Goal: Information Seeking & Learning: Learn about a topic

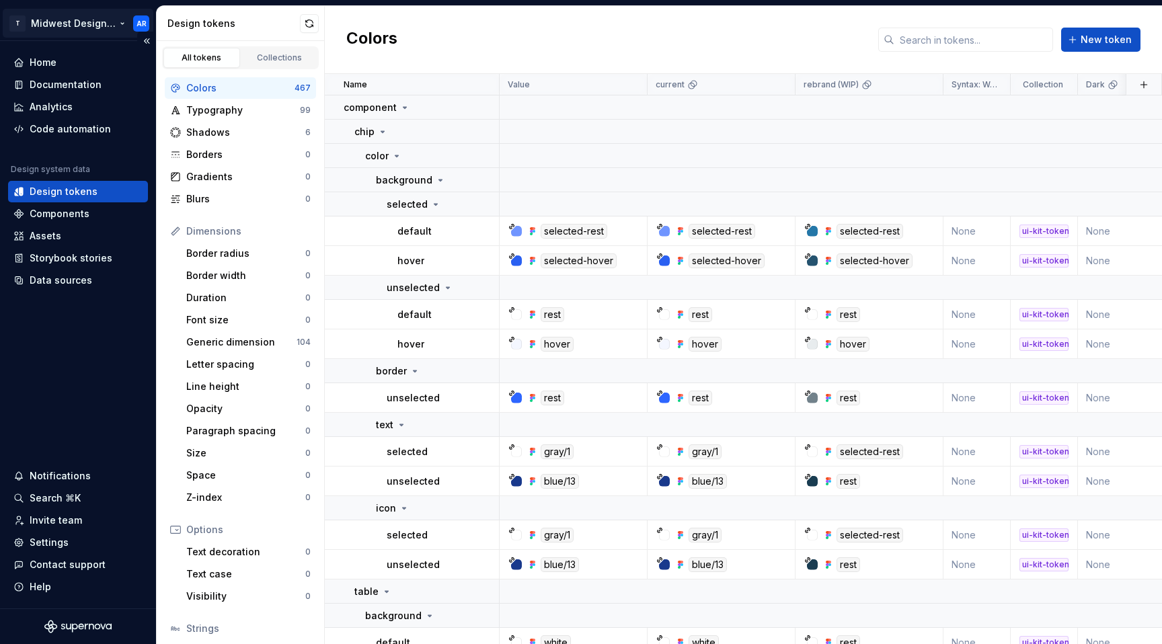
click at [107, 21] on html "T Midwest Design System AR Home Documentation Analytics Code automation Design …" at bounding box center [581, 322] width 1162 height 644
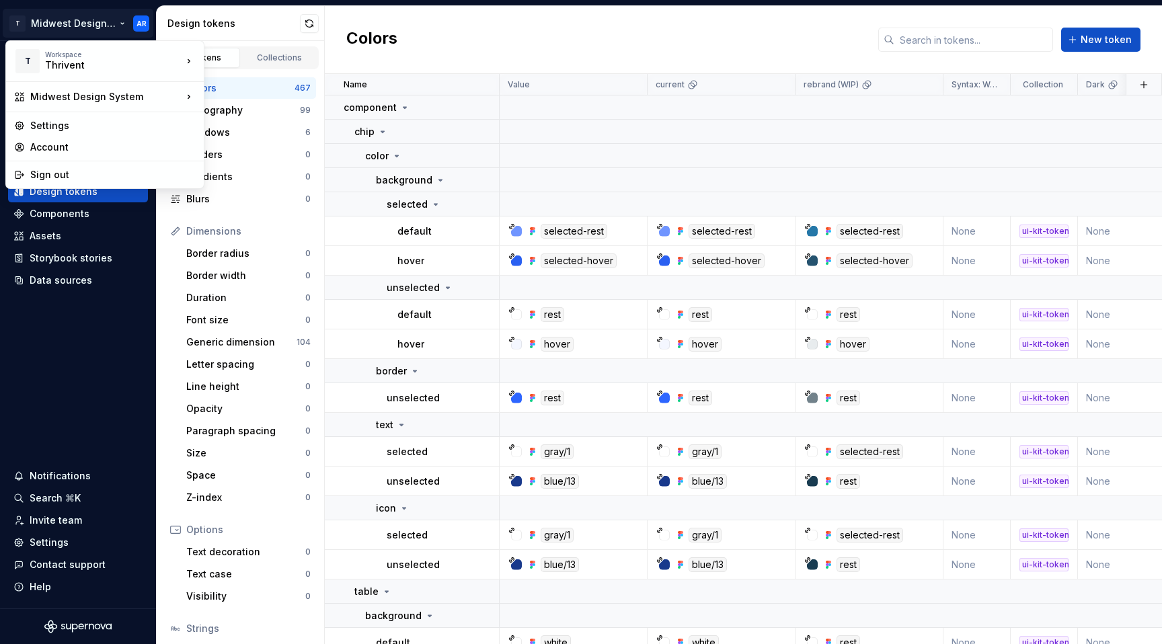
click at [475, 34] on html "T Midwest Design System AR Home Documentation Analytics Code automation Design …" at bounding box center [581, 322] width 1162 height 644
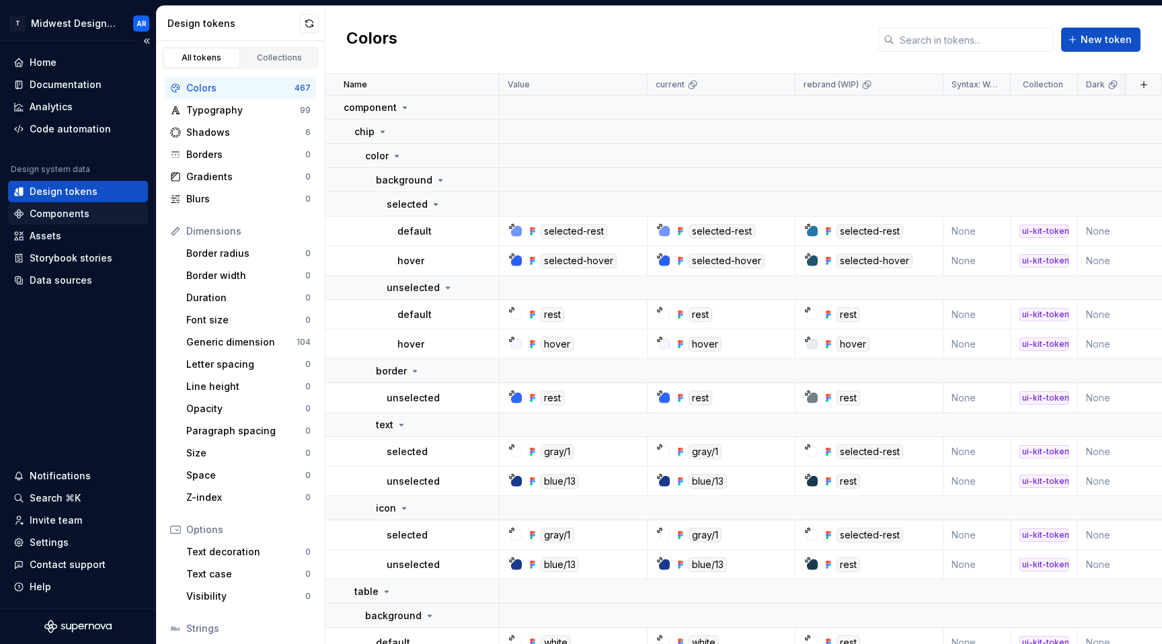
click at [63, 219] on div "Components" at bounding box center [60, 213] width 60 height 13
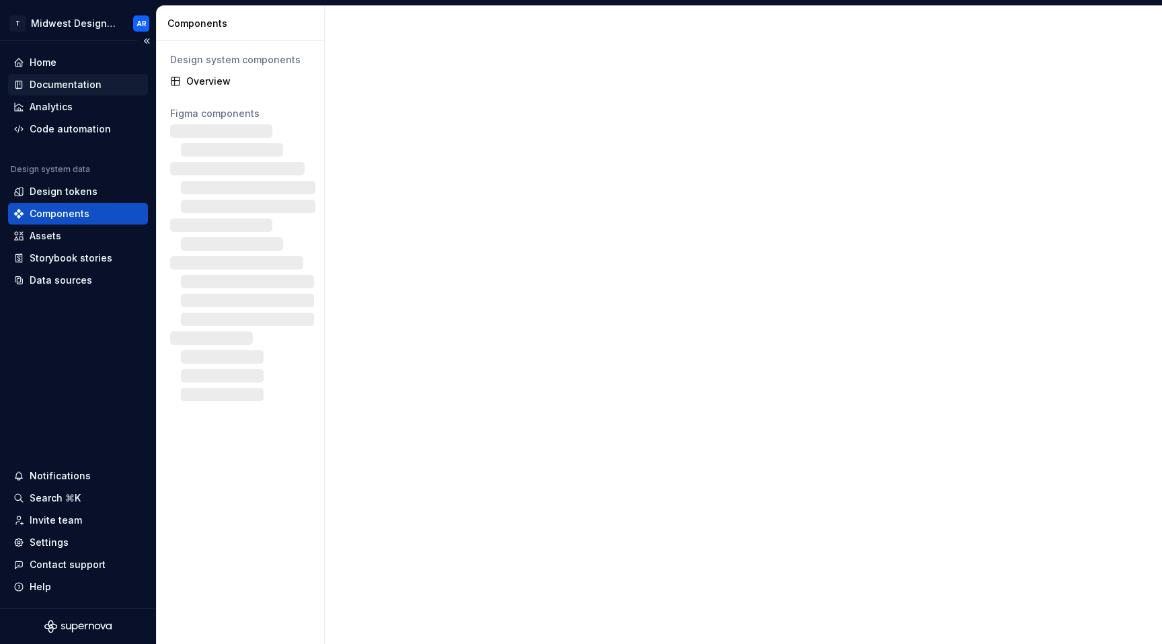
click at [71, 85] on div "Documentation" at bounding box center [66, 84] width 72 height 13
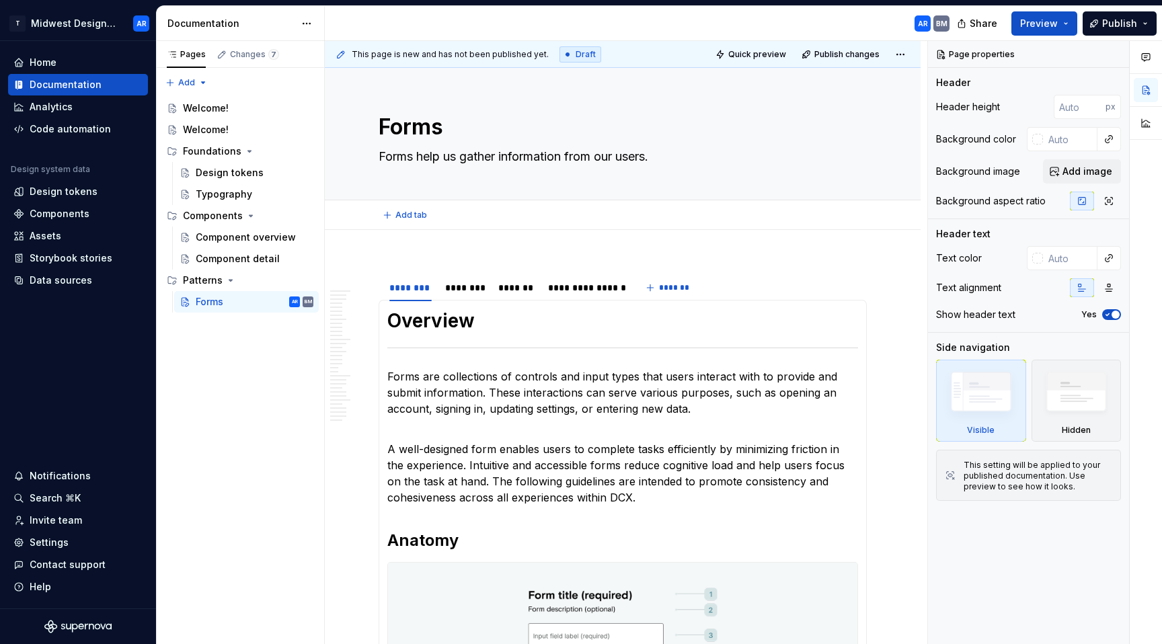
click at [702, 211] on div "Add tab" at bounding box center [623, 215] width 488 height 19
click at [215, 189] on div "Typography" at bounding box center [224, 194] width 56 height 13
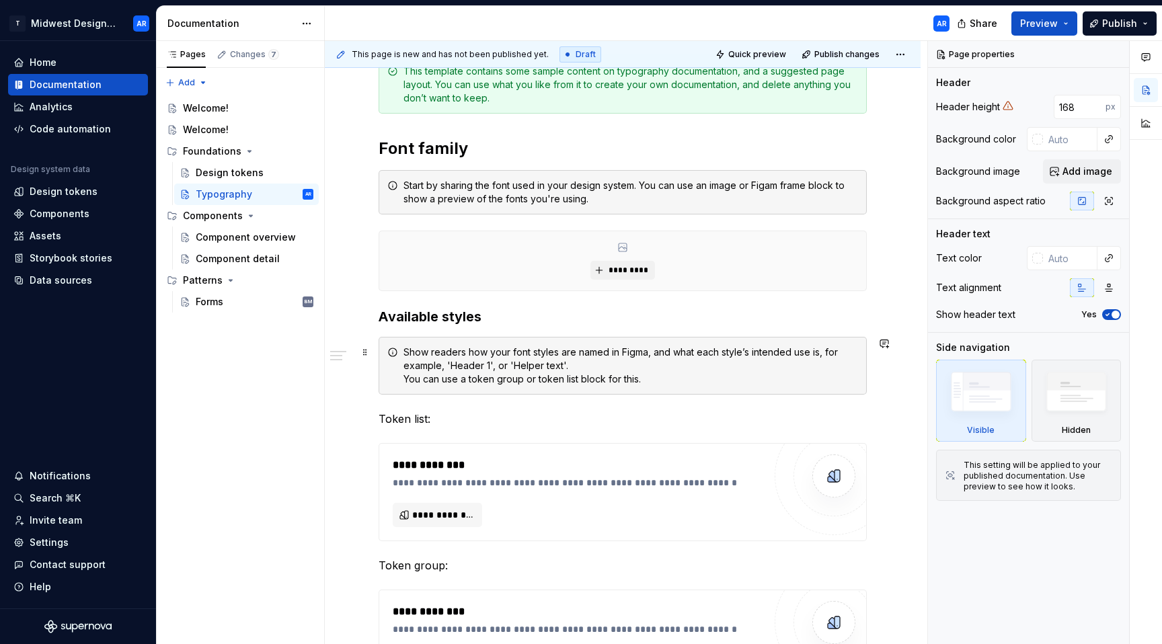
scroll to position [289, 0]
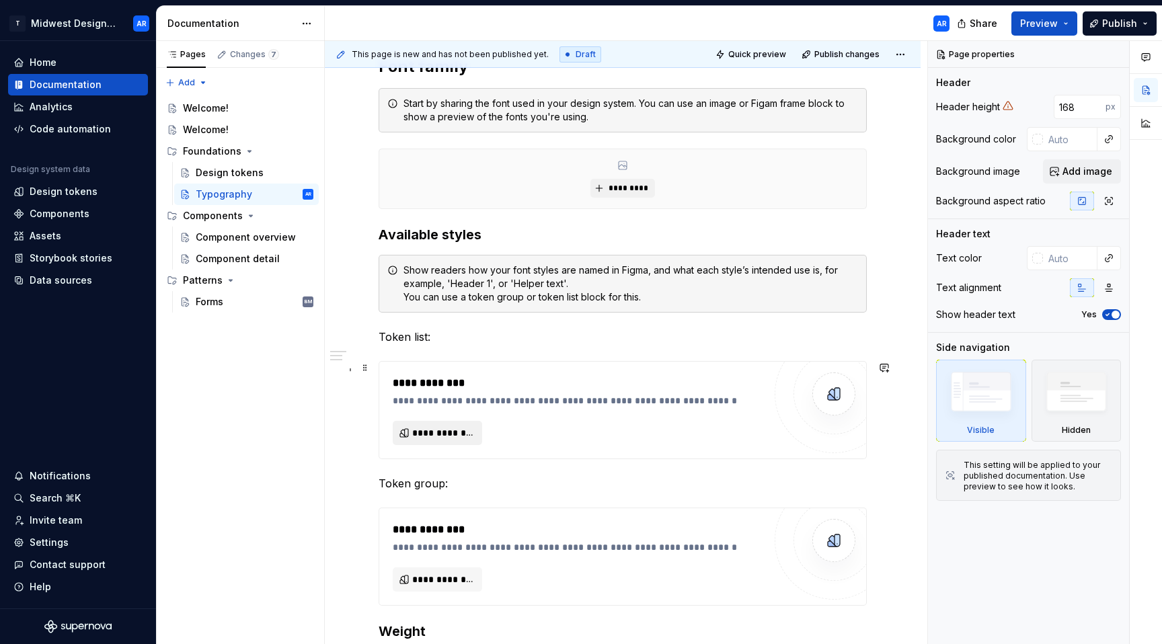
click at [469, 440] on button "**********" at bounding box center [437, 433] width 89 height 24
type textarea "*"
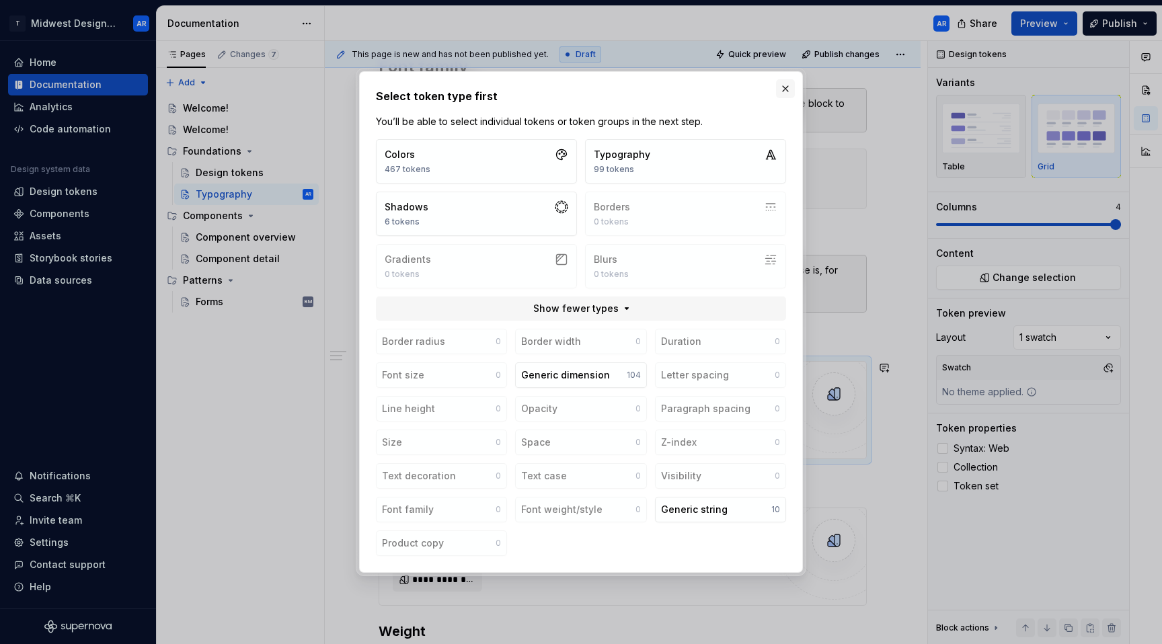
click at [790, 93] on button "button" at bounding box center [785, 88] width 19 height 19
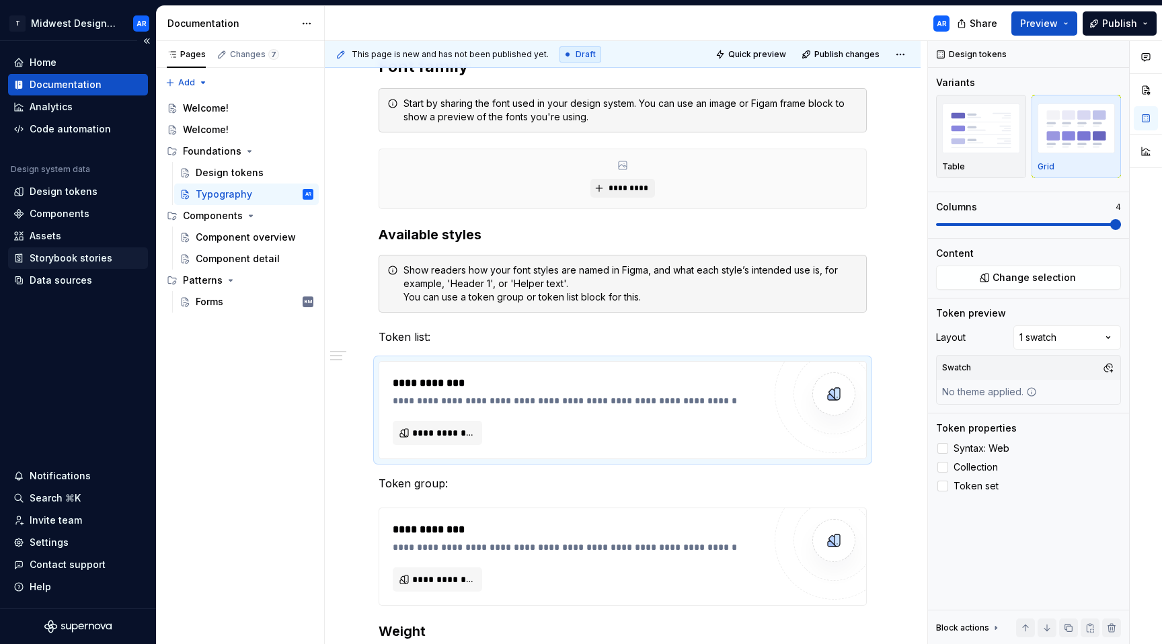
click at [87, 264] on div "Storybook stories" at bounding box center [71, 258] width 83 height 13
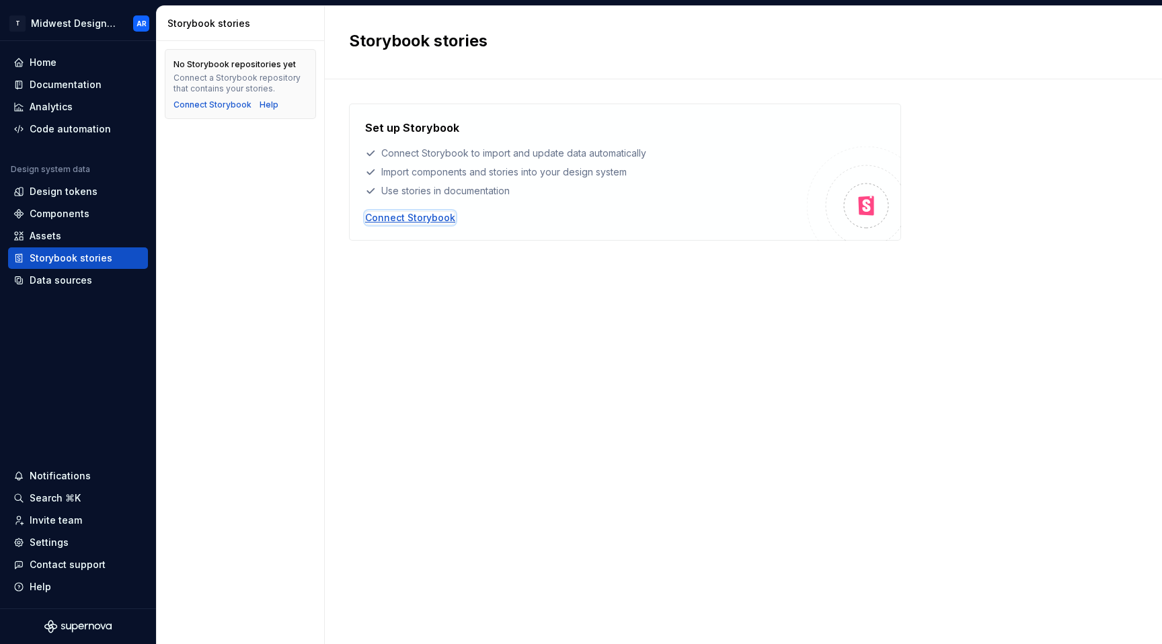
click at [381, 213] on div "Connect Storybook" at bounding box center [410, 217] width 90 height 13
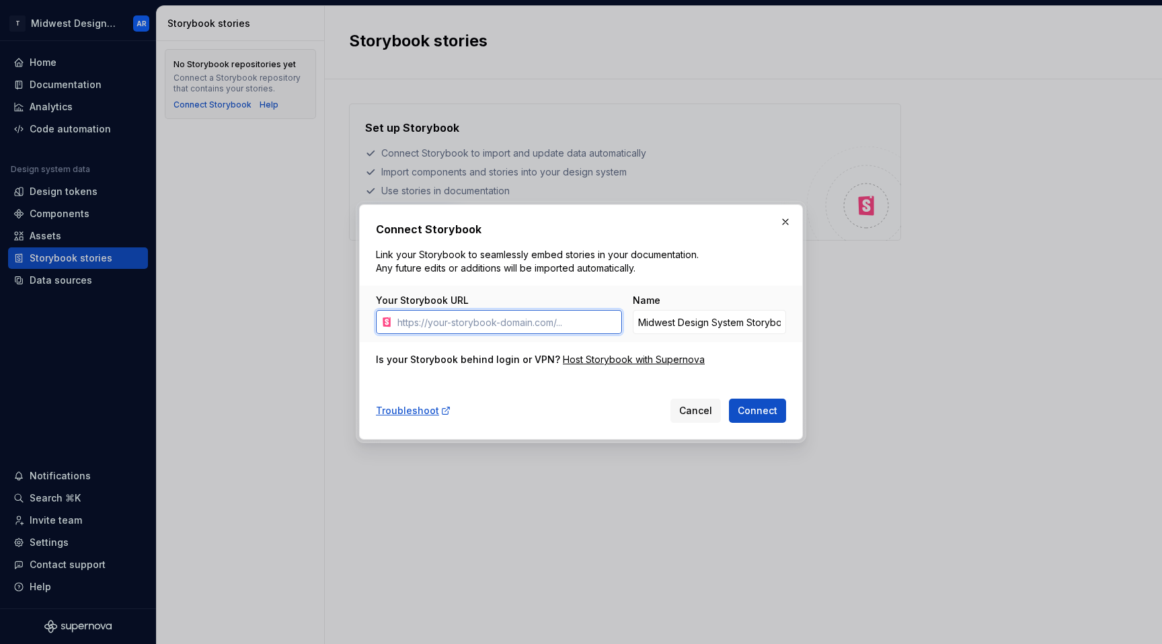
paste input "https://midwest-storybook.icweb.stage.aws.tfcloud.corp/?path=/docs/about-intro-…"
type input "https://midwest-storybook.icweb.stage.aws.tfcloud.corp/?path=/docs/about-intro-…"
click at [762, 408] on span "Connect" at bounding box center [758, 410] width 40 height 13
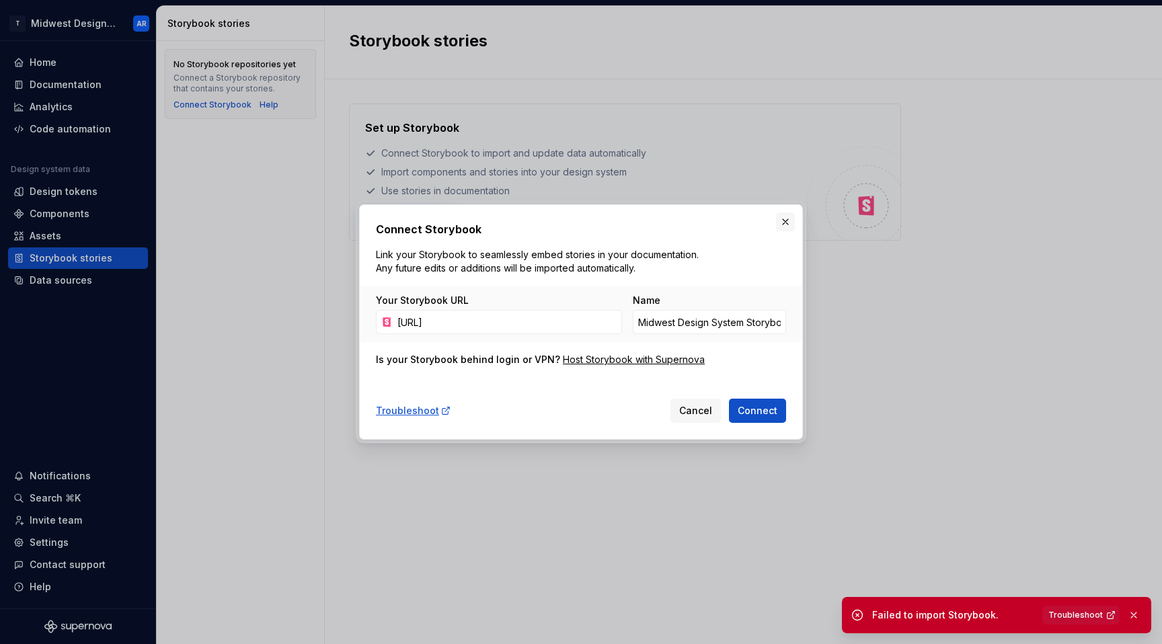
click at [784, 221] on button "button" at bounding box center [785, 222] width 19 height 19
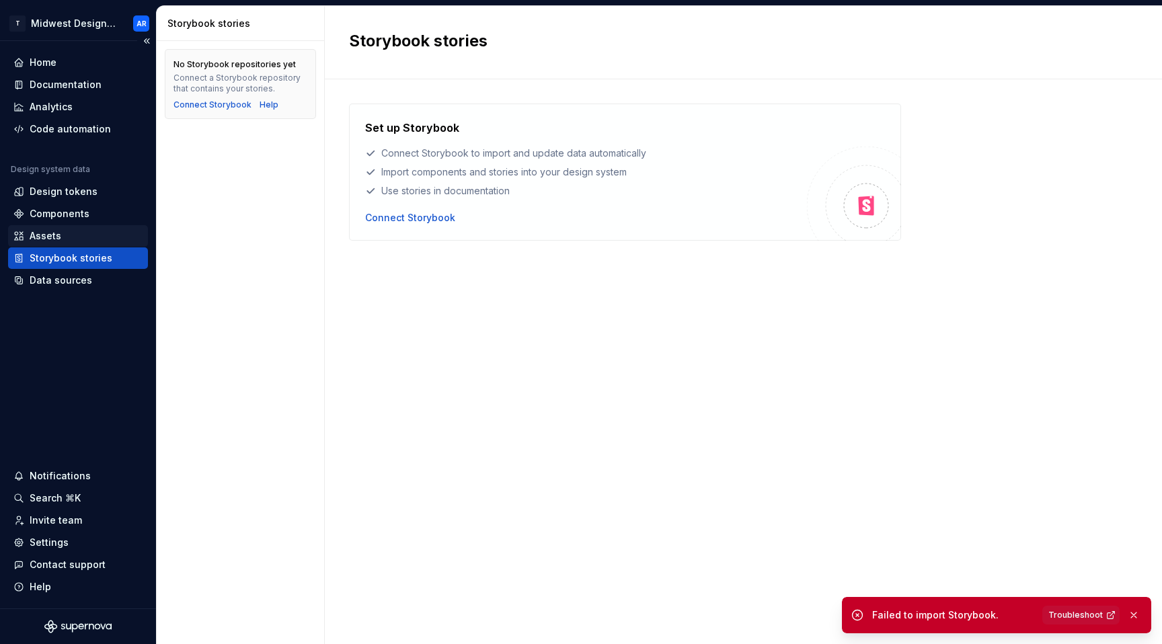
click at [81, 239] on div "Assets" at bounding box center [77, 235] width 129 height 13
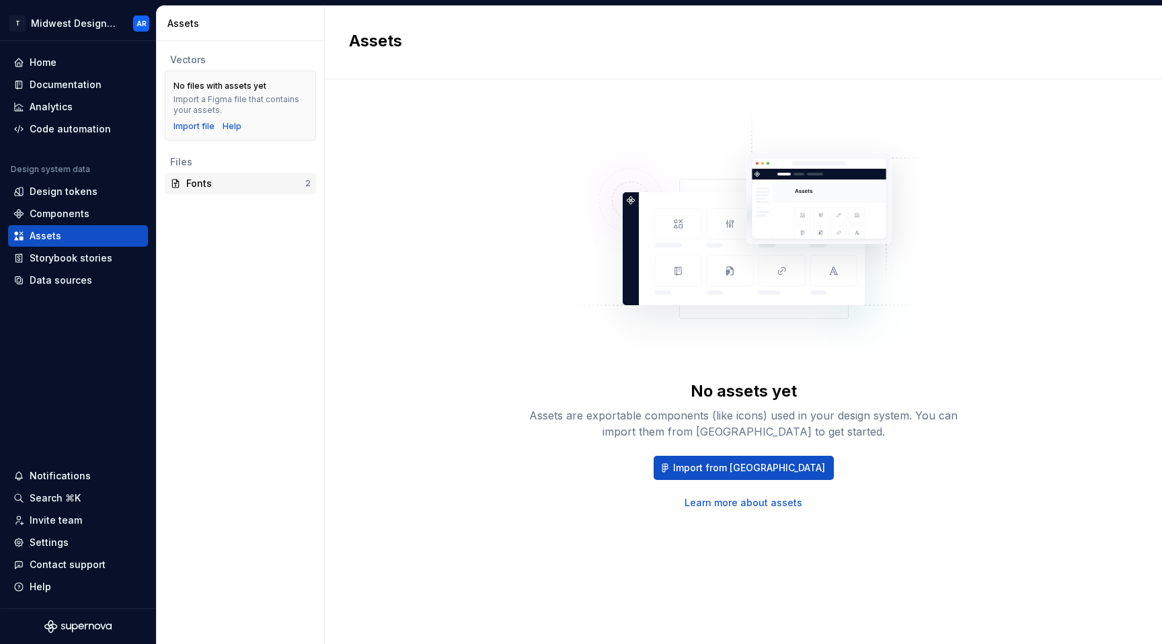
click at [282, 178] on div "Fonts" at bounding box center [245, 183] width 119 height 13
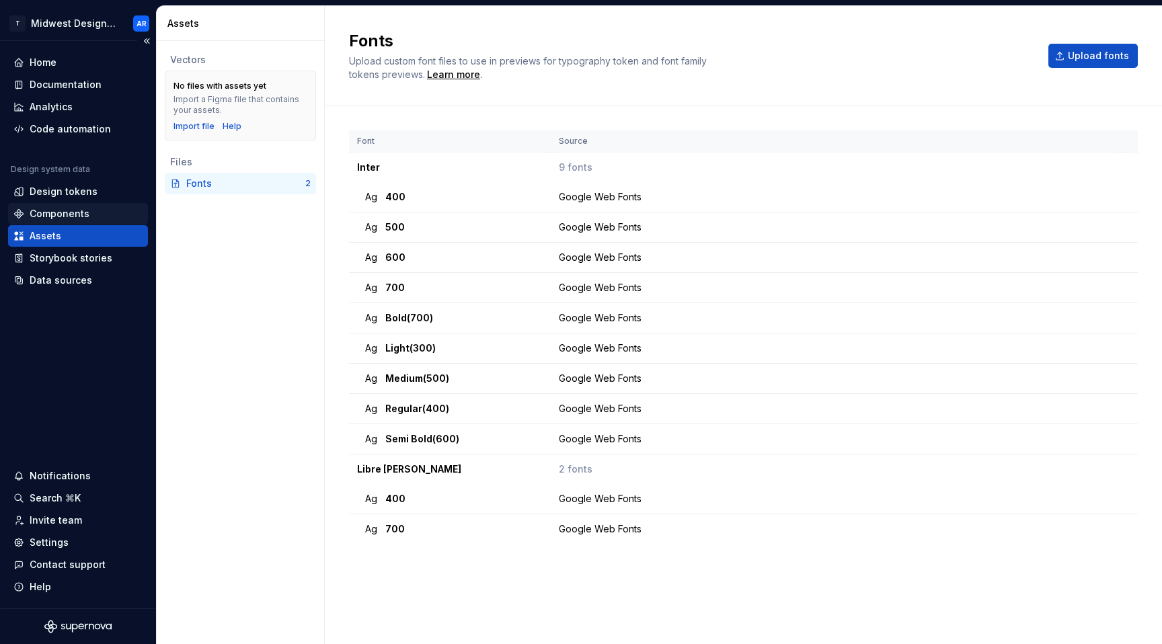
click at [61, 209] on div "Components" at bounding box center [60, 213] width 60 height 13
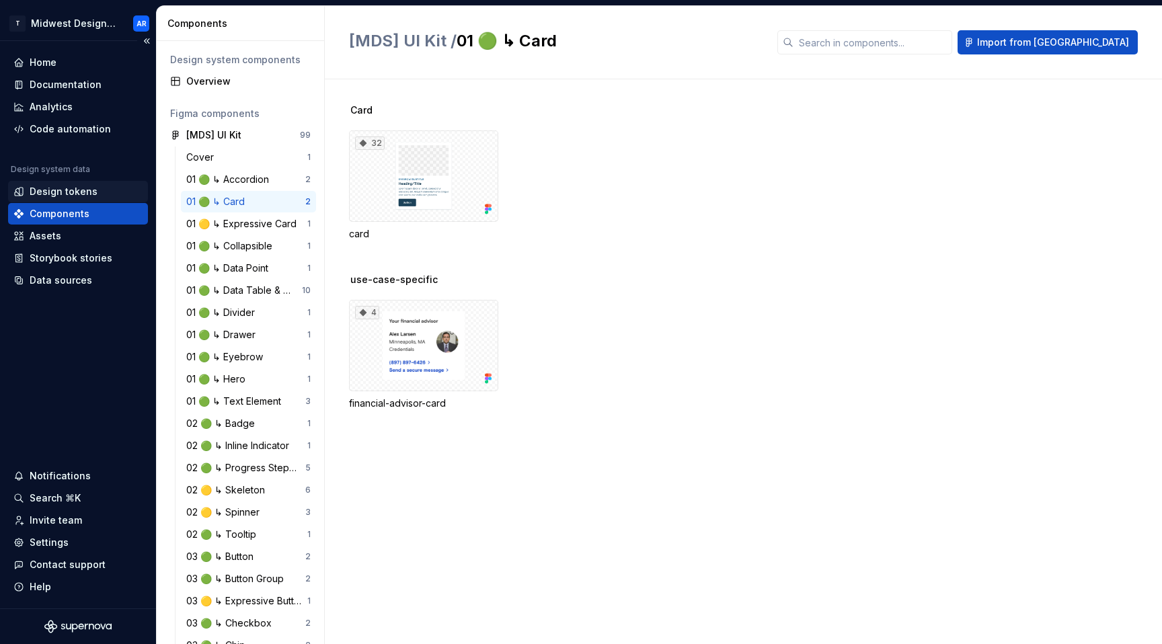
click at [50, 198] on div "Design tokens" at bounding box center [78, 192] width 140 height 22
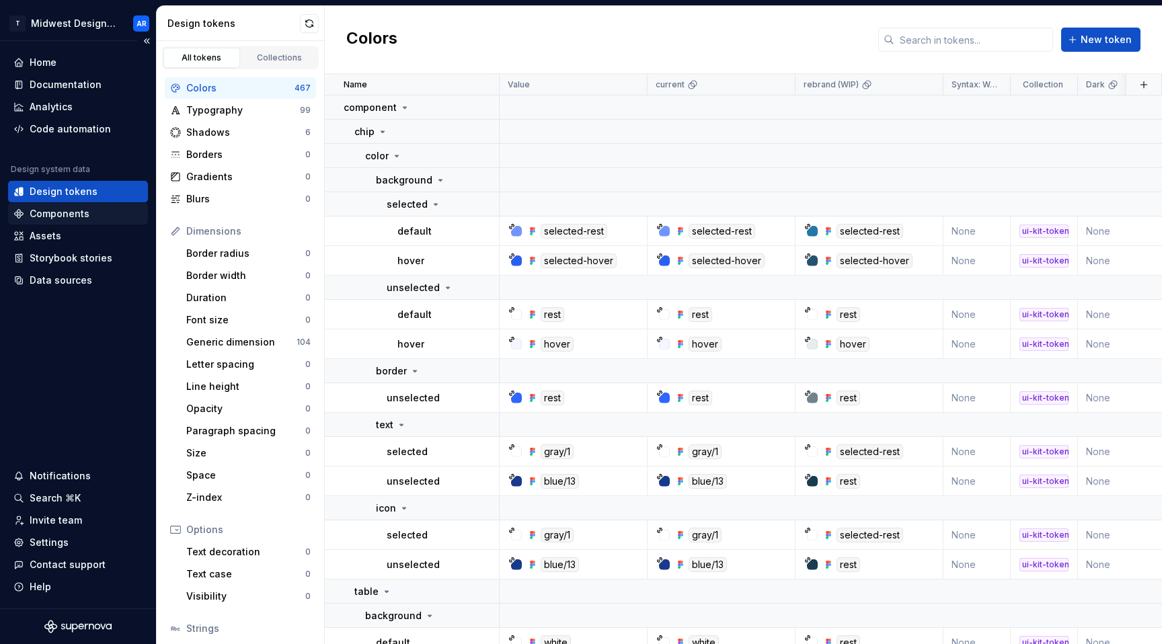
click at [48, 216] on div "Components" at bounding box center [60, 213] width 60 height 13
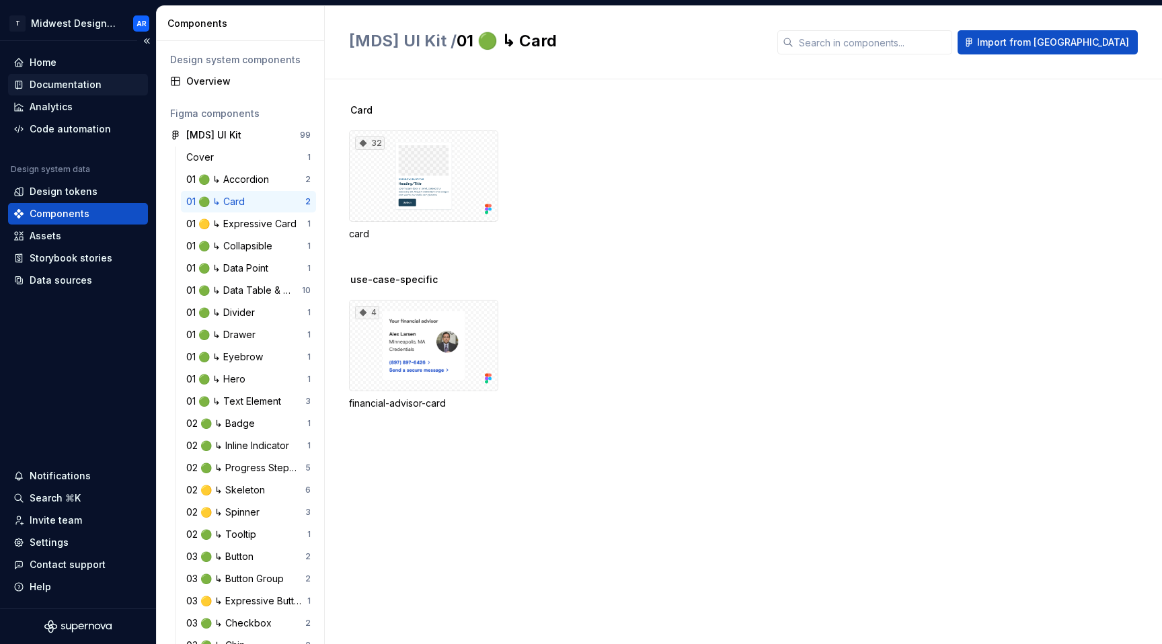
click at [63, 87] on div "Documentation" at bounding box center [66, 84] width 72 height 13
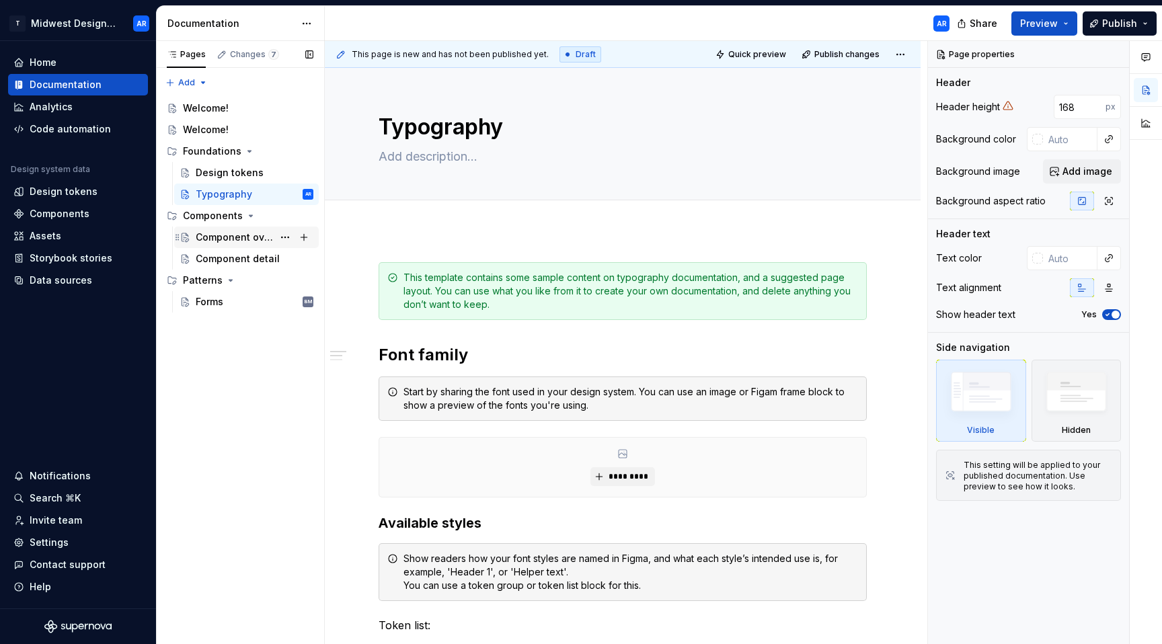
click at [224, 239] on div "Component overview" at bounding box center [234, 237] width 77 height 13
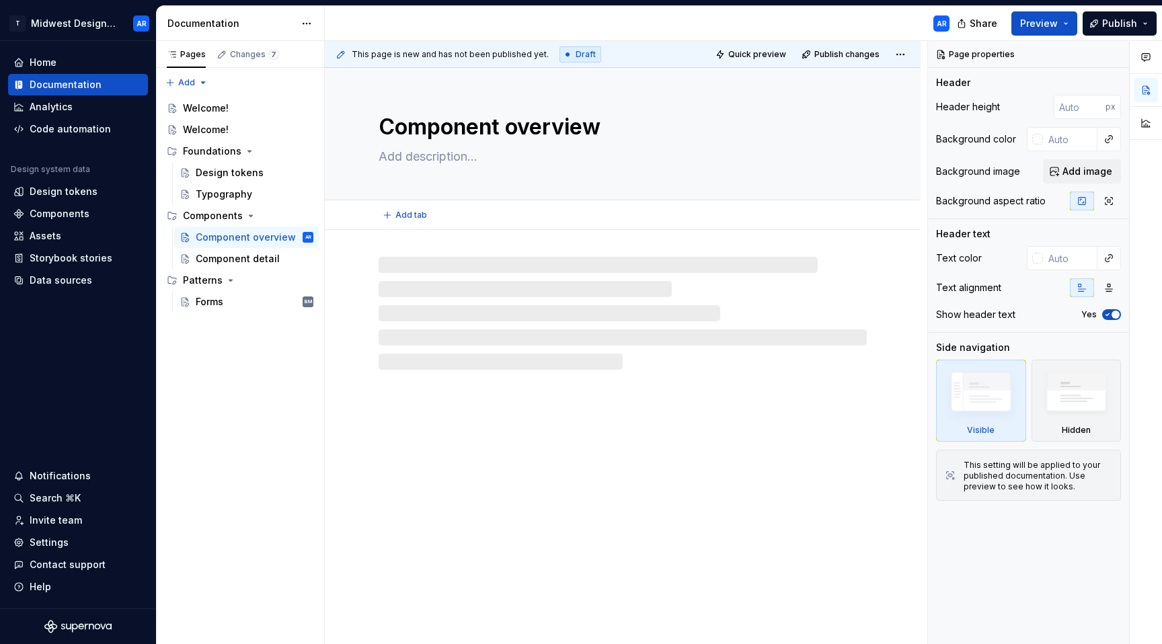
click at [427, 160] on textarea at bounding box center [620, 157] width 488 height 22
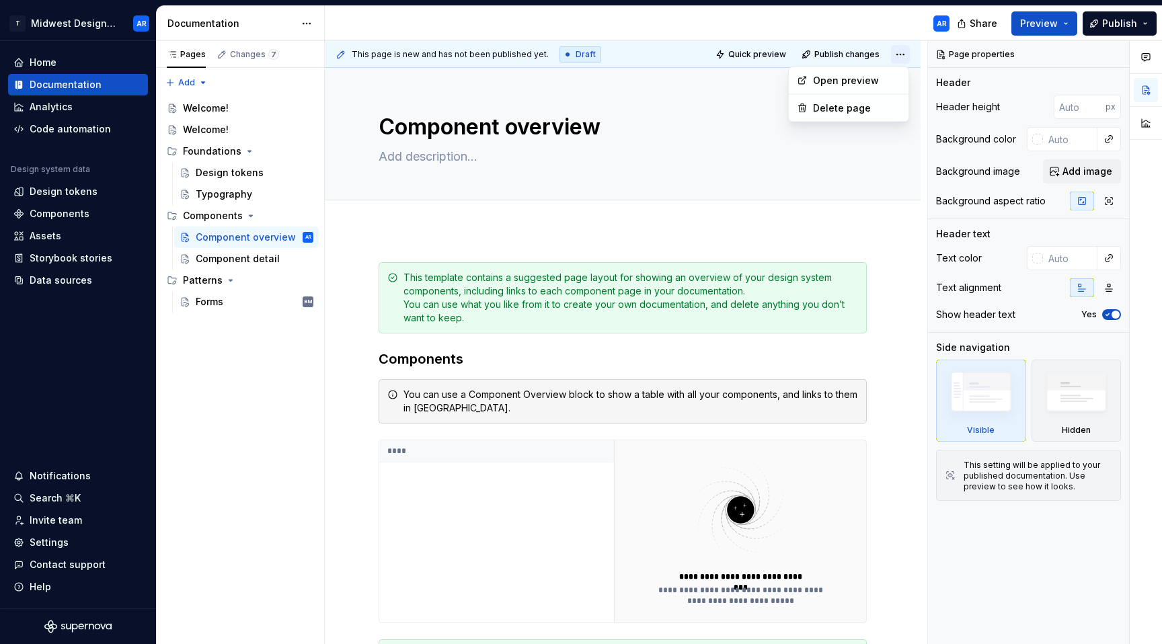
click at [903, 56] on html "T Midwest Design System AR Home Documentation Analytics Code automation Design …" at bounding box center [581, 322] width 1162 height 644
click at [850, 241] on html "T Midwest Design System AR Home Documentation Analytics Code automation Design …" at bounding box center [581, 322] width 1162 height 644
click at [346, 397] on div "**********" at bounding box center [623, 583] width 596 height 706
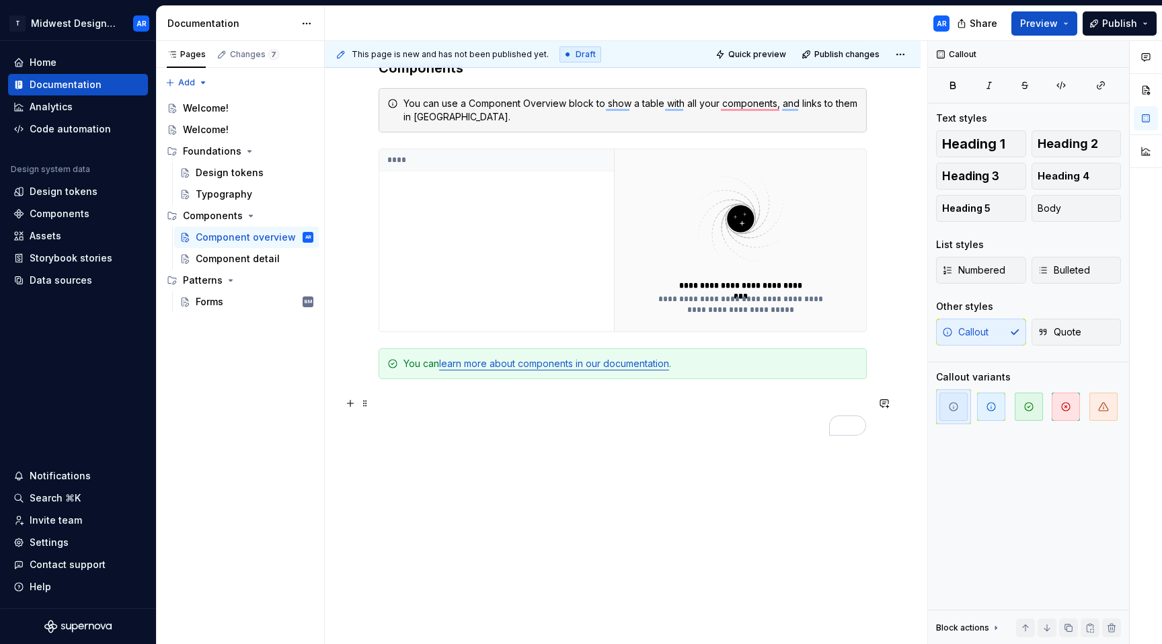
scroll to position [291, 0]
click at [352, 406] on button "button" at bounding box center [350, 403] width 19 height 19
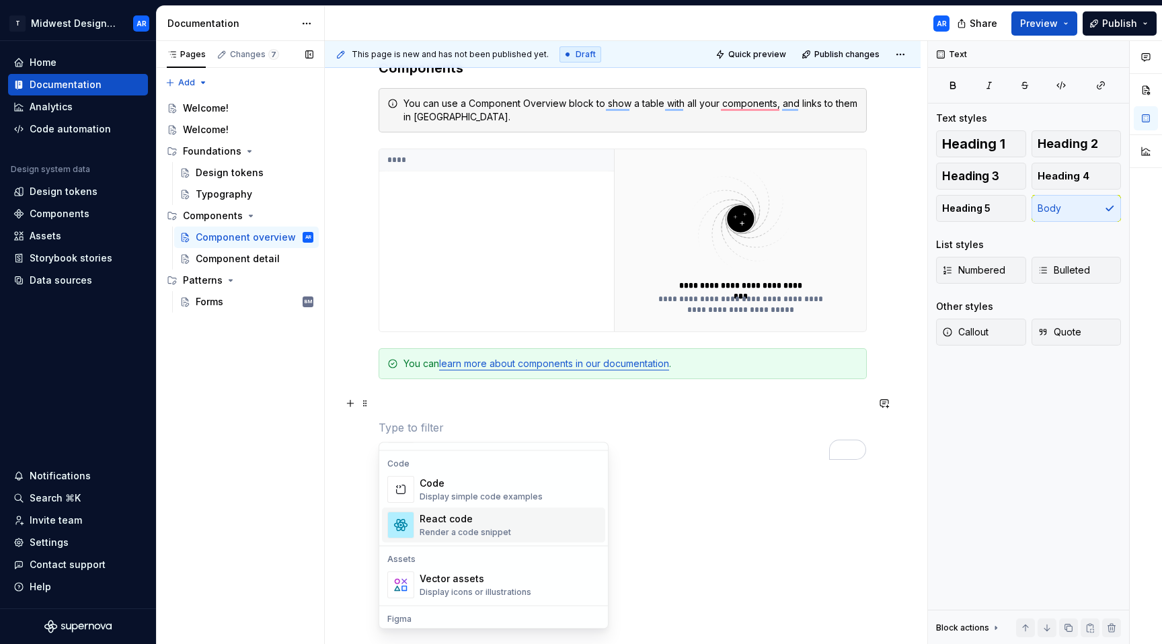
scroll to position [1226, 0]
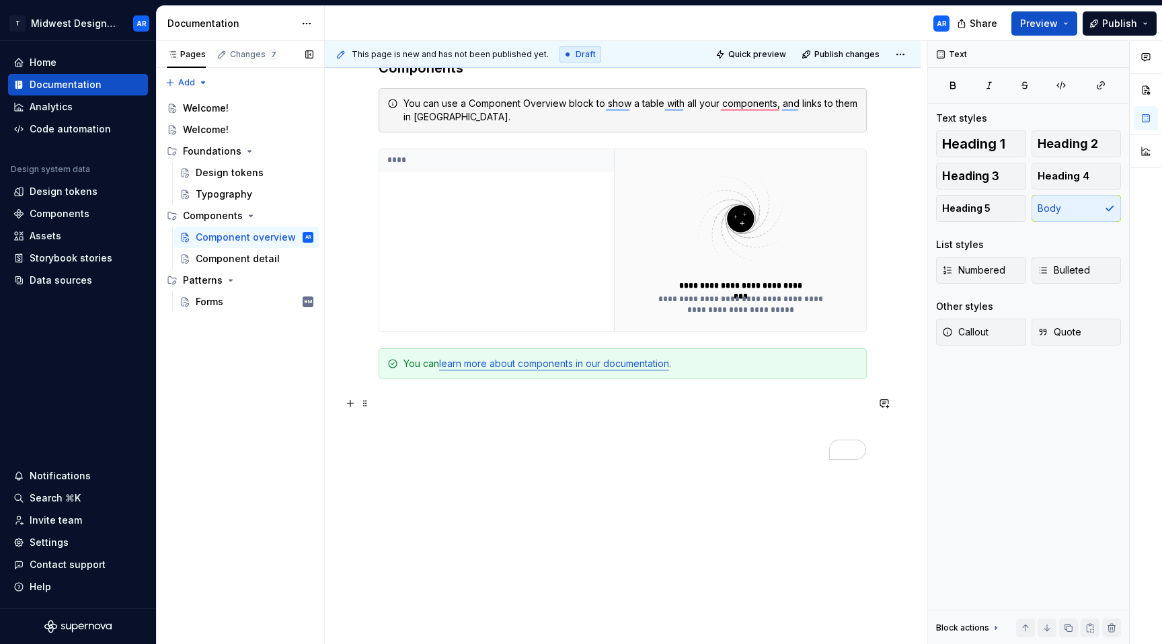
click at [288, 506] on div "Pages Changes 7 Add Accessibility guide for tree Page tree. Navigate the tree w…" at bounding box center [240, 343] width 168 height 604
click at [255, 262] on div "Component detail" at bounding box center [234, 258] width 77 height 13
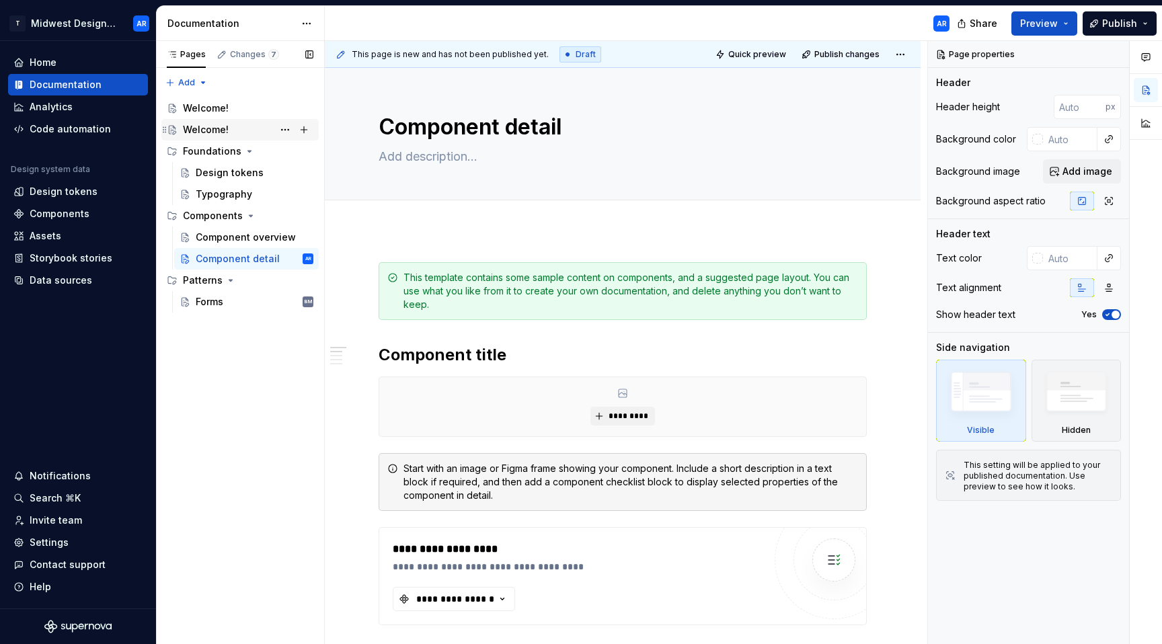
click at [194, 124] on div "Welcome!" at bounding box center [206, 129] width 46 height 13
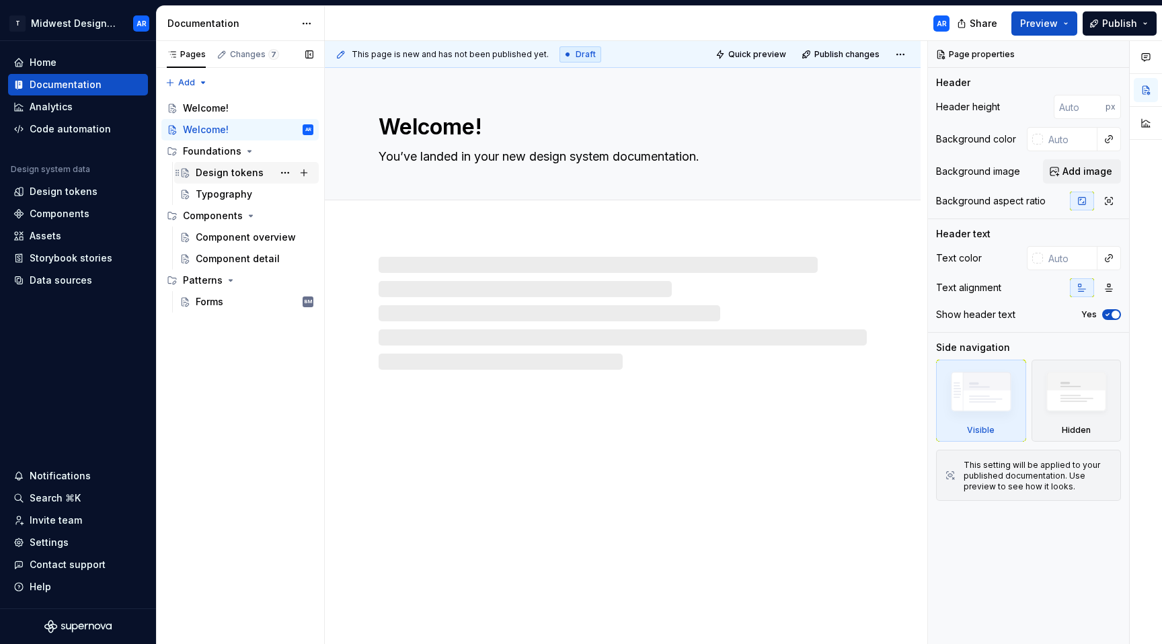
click at [219, 167] on div "Design tokens" at bounding box center [230, 172] width 68 height 13
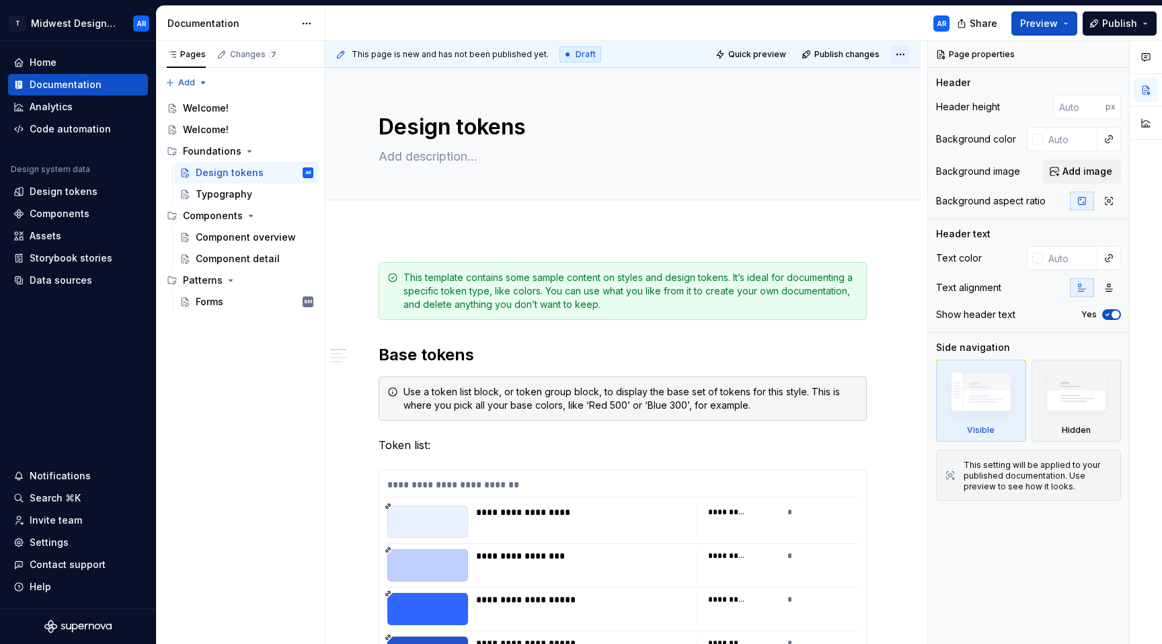
click at [899, 56] on html "T Midwest Design System AR Home Documentation Analytics Code automation Design …" at bounding box center [581, 322] width 1162 height 644
click at [1077, 412] on img at bounding box center [1077, 395] width 78 height 59
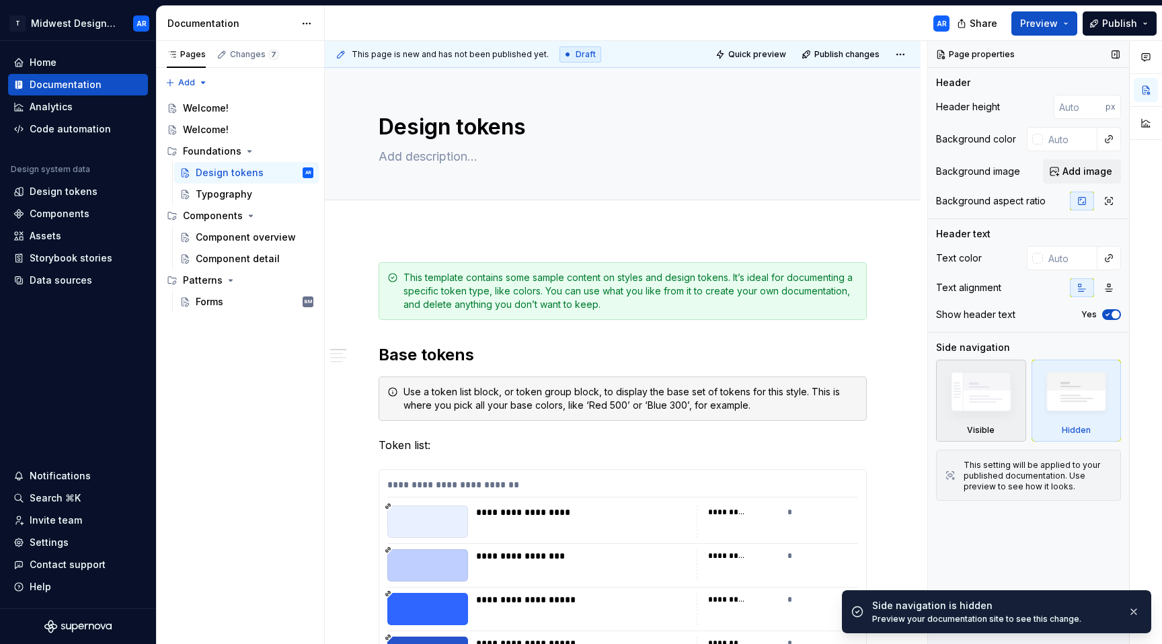
click at [992, 402] on img at bounding box center [981, 395] width 78 height 59
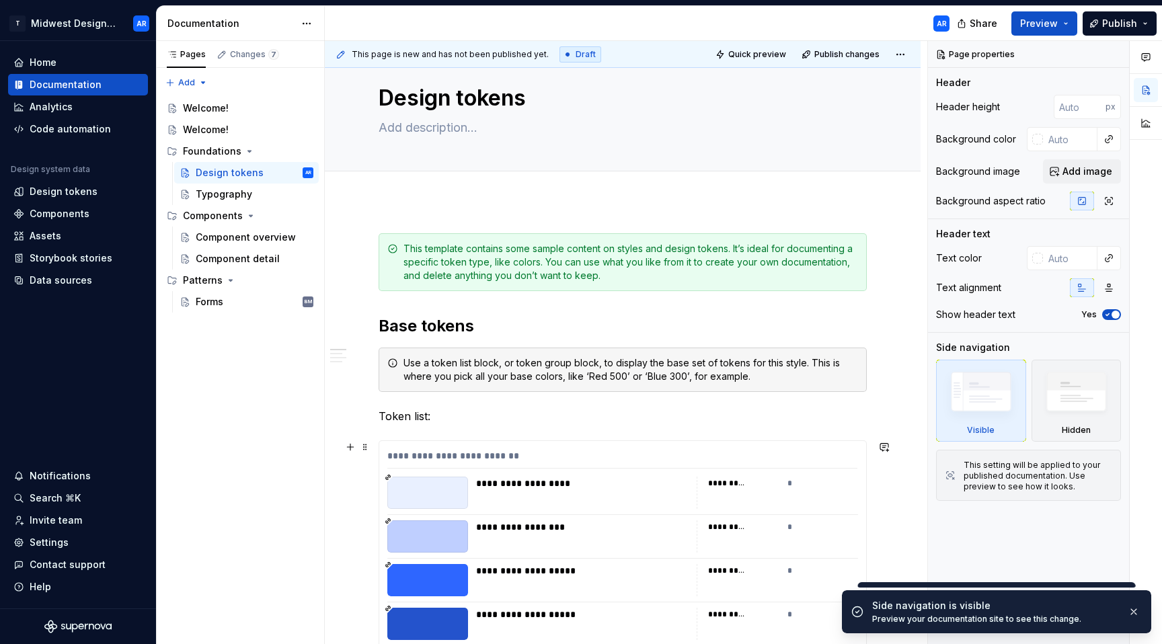
scroll to position [30, 0]
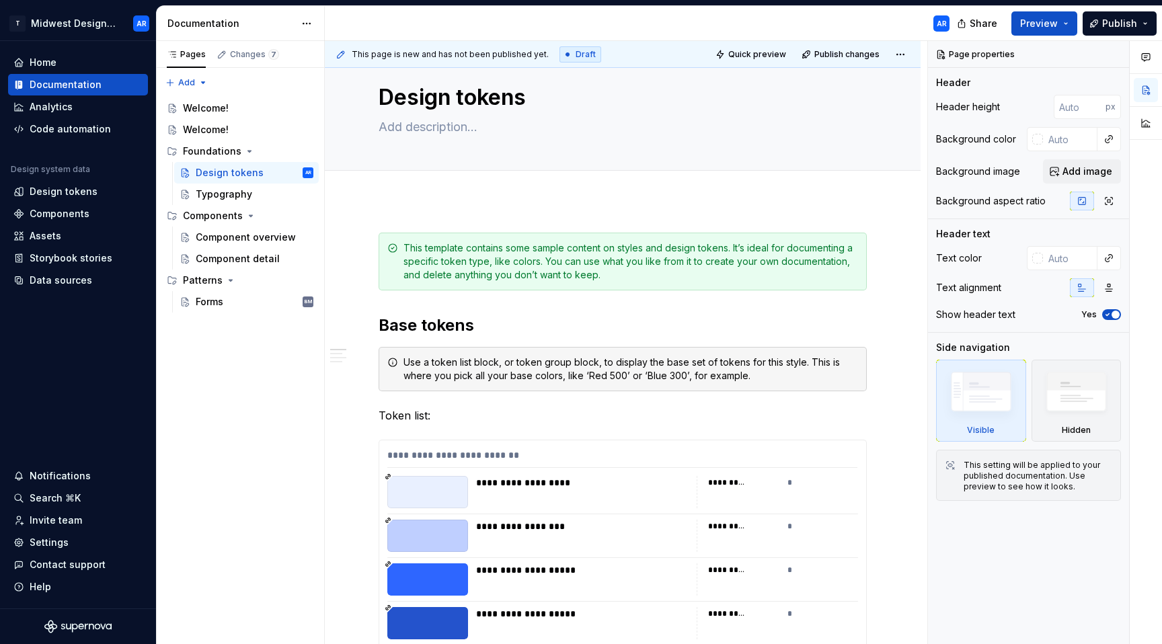
type textarea "*"
